Goal: Information Seeking & Learning: Check status

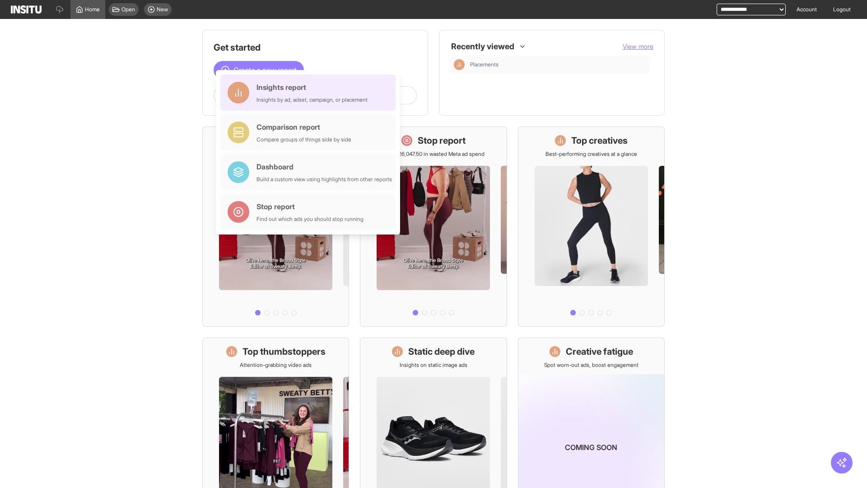
click at [310, 93] on div "Insights report Insights by ad, adset, campaign, or placement" at bounding box center [311, 93] width 111 height 22
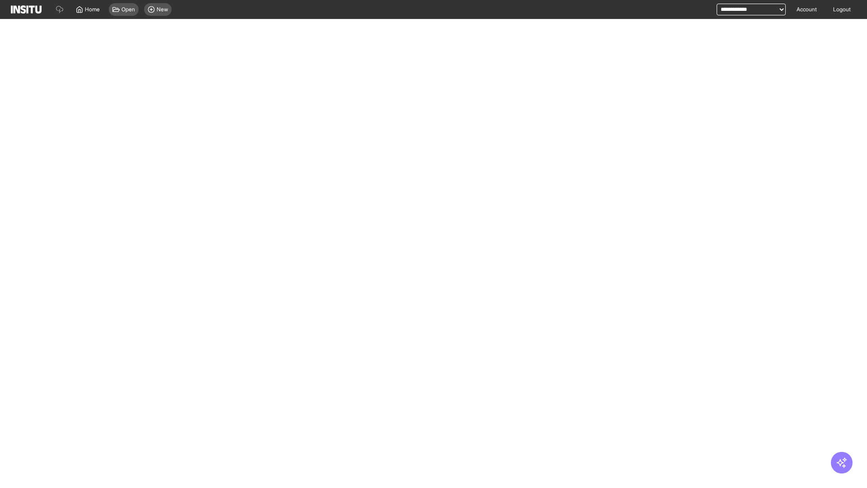
select select "**"
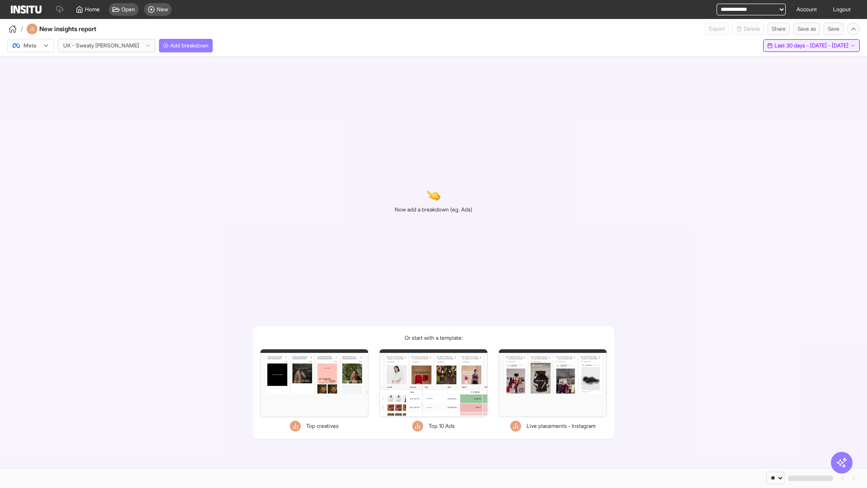
click at [795, 46] on span "Last 30 days - [DATE] - [DATE]" at bounding box center [811, 45] width 74 height 7
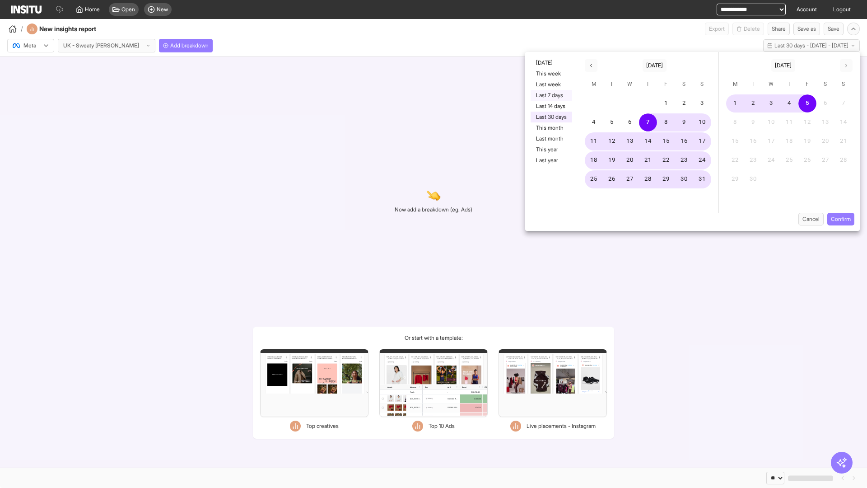
click at [550, 95] on button "Last 7 days" at bounding box center [552, 95] width 42 height 11
